Goal: Task Accomplishment & Management: Use online tool/utility

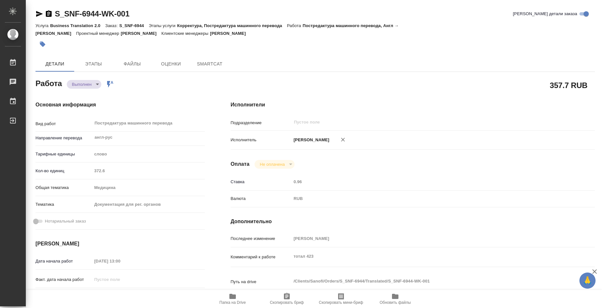
type textarea "x"
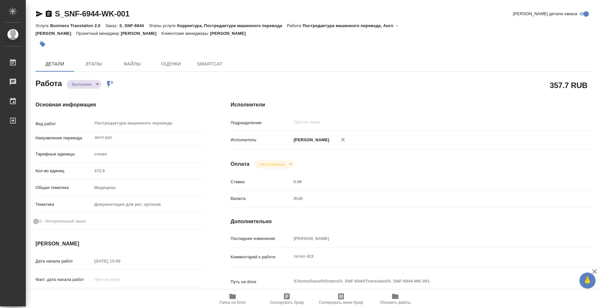
type textarea "x"
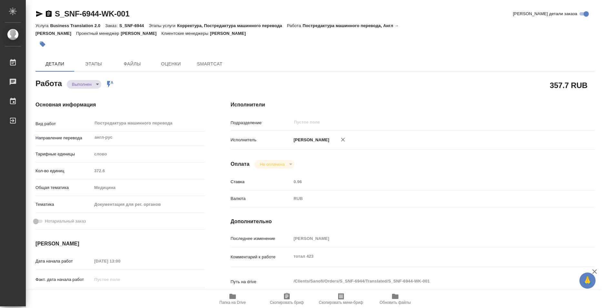
type textarea "x"
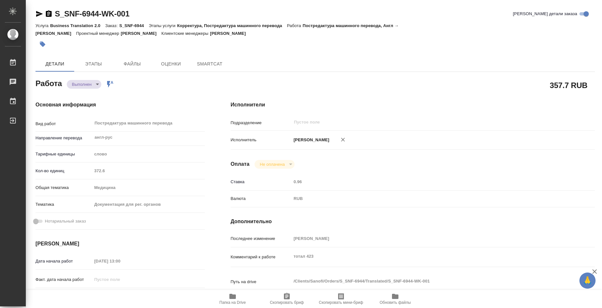
type textarea "x"
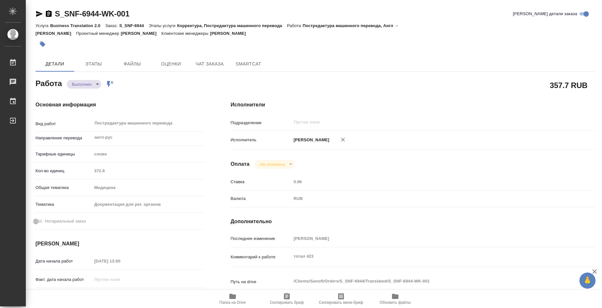
type textarea "x"
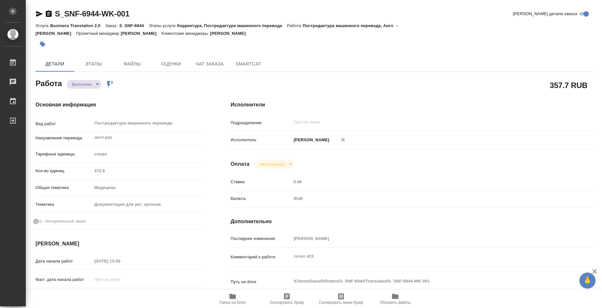
type textarea "x"
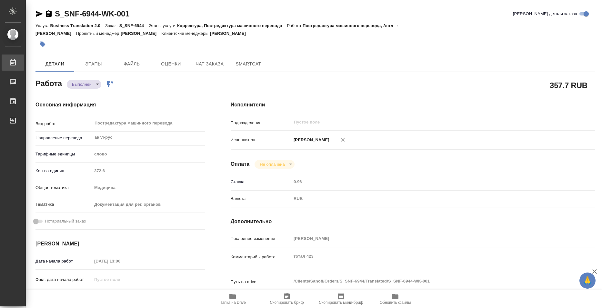
type textarea "x"
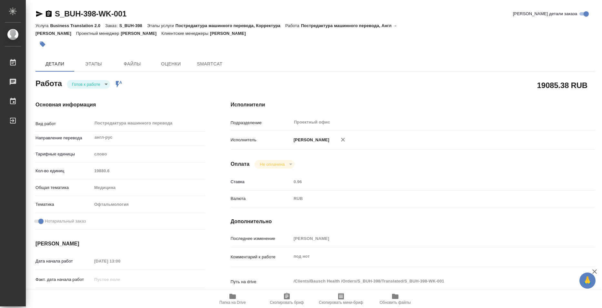
type textarea "x"
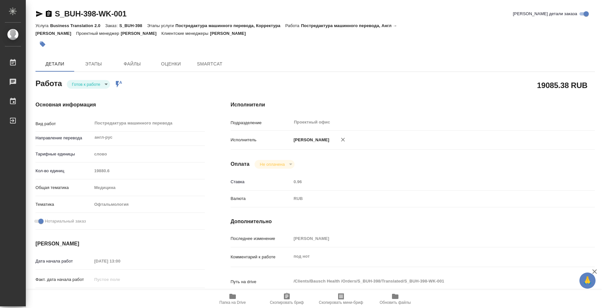
type textarea "x"
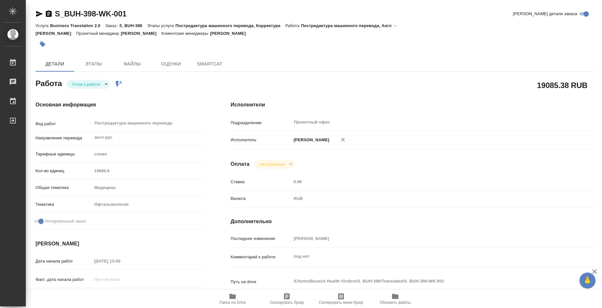
type textarea "x"
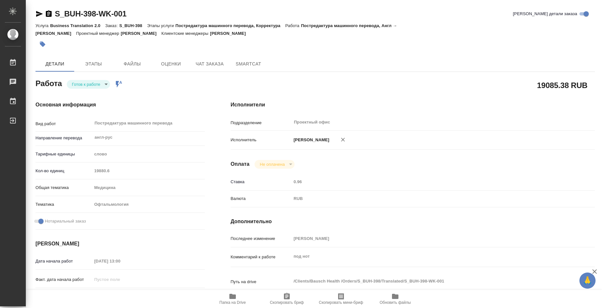
scroll to position [129, 0]
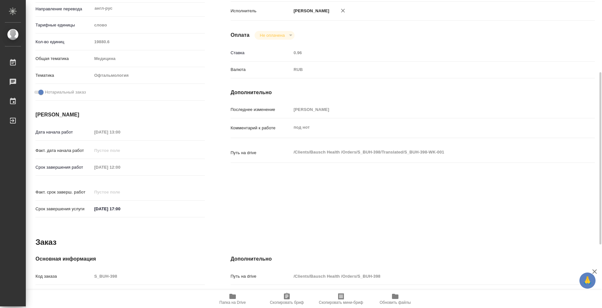
type textarea "x"
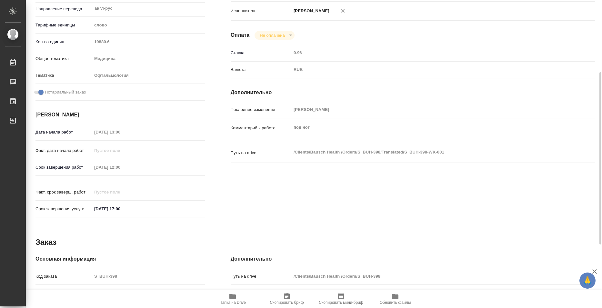
type textarea "x"
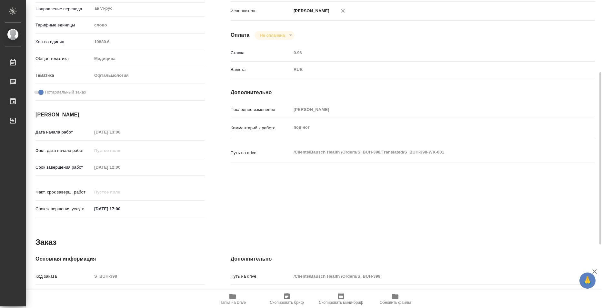
scroll to position [0, 0]
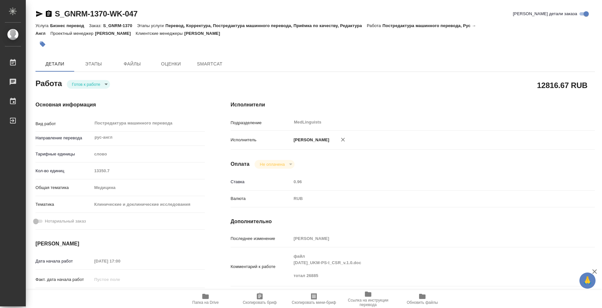
type textarea "x"
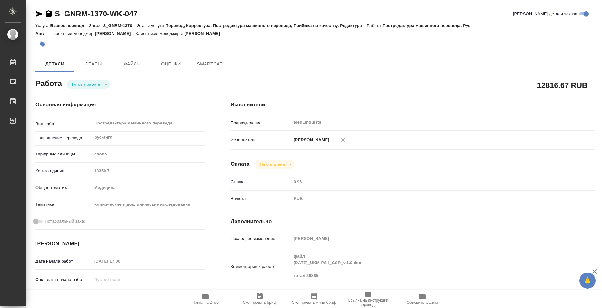
type textarea "x"
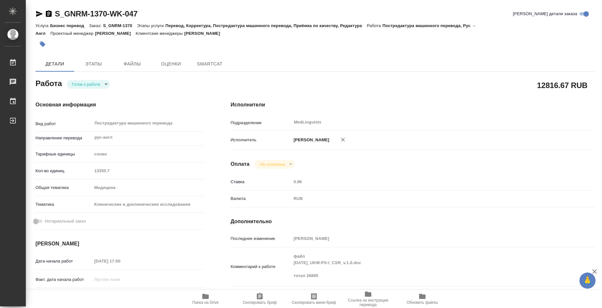
type textarea "x"
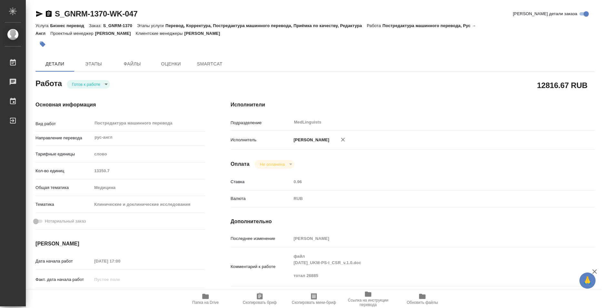
type textarea "x"
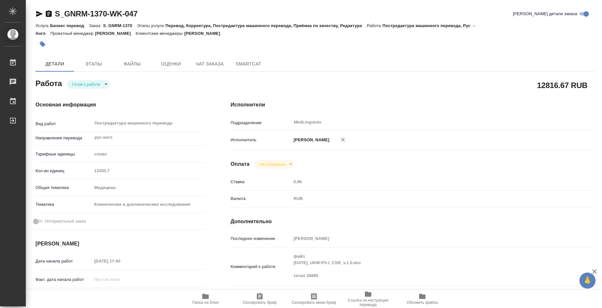
type textarea "x"
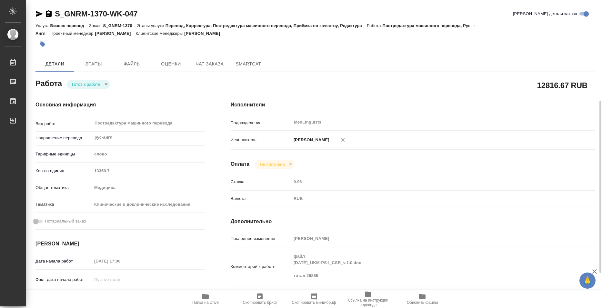
scroll to position [97, 0]
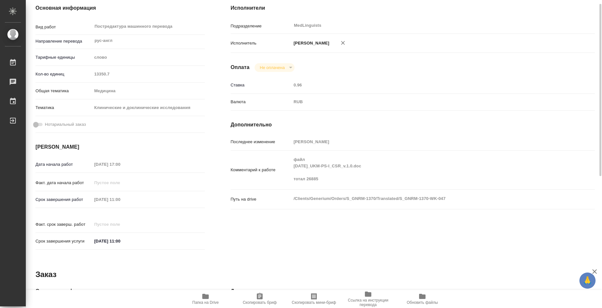
type textarea "x"
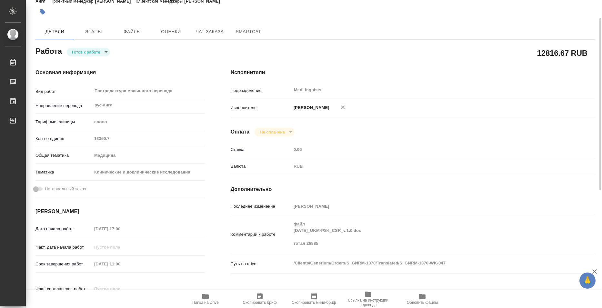
scroll to position [0, 0]
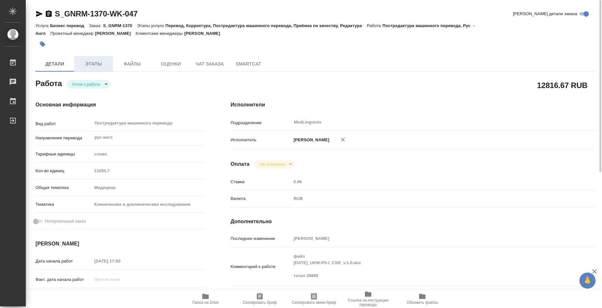
click at [103, 64] on span "Этапы" at bounding box center [93, 64] width 31 height 8
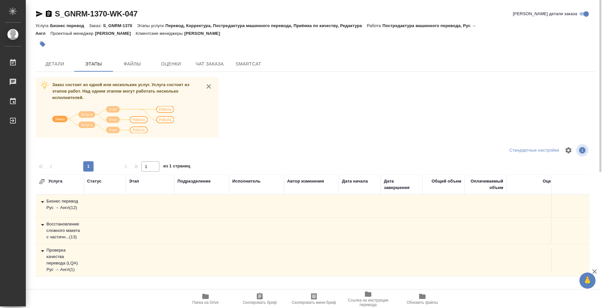
scroll to position [28, 0]
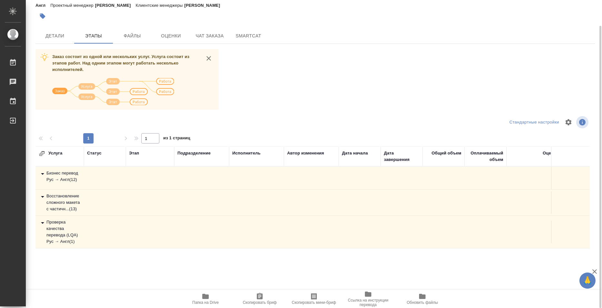
click at [109, 236] on td at bounding box center [105, 232] width 42 height 23
click at [42, 196] on icon at bounding box center [43, 197] width 8 height 8
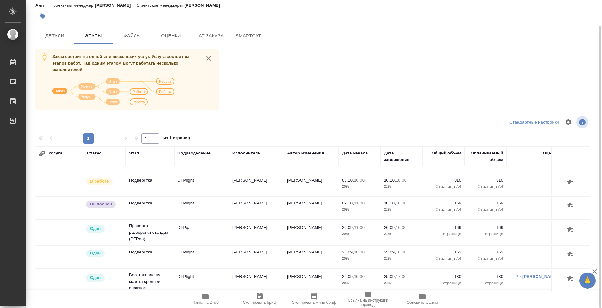
scroll to position [32, 0]
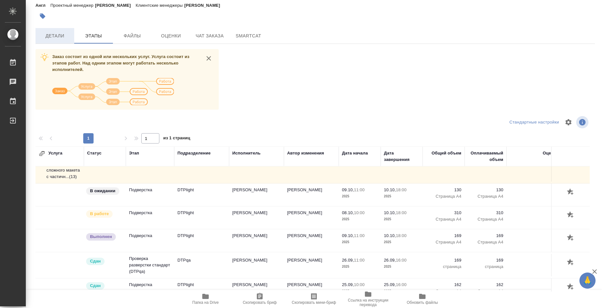
click at [60, 33] on span "Детали" at bounding box center [54, 36] width 31 height 8
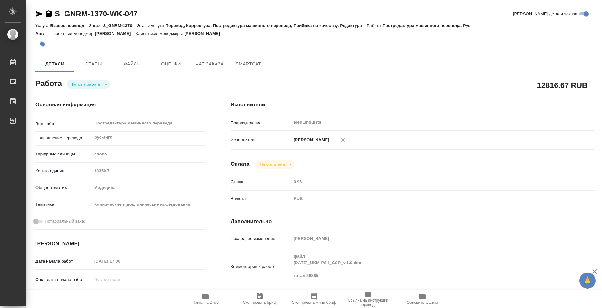
type textarea "x"
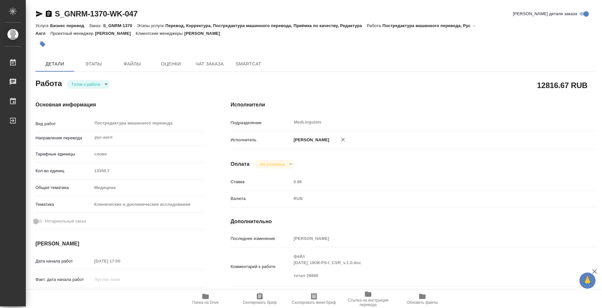
type textarea "x"
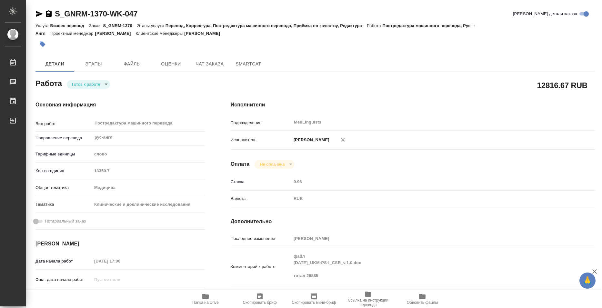
type textarea "x"
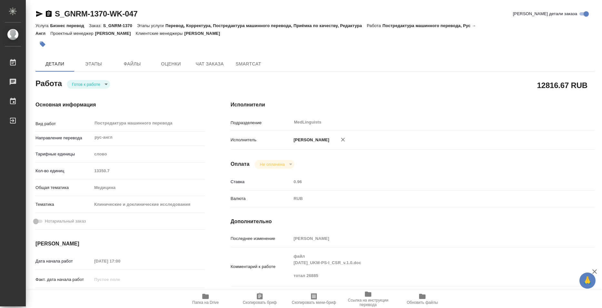
type textarea "x"
